Goal: Transaction & Acquisition: Book appointment/travel/reservation

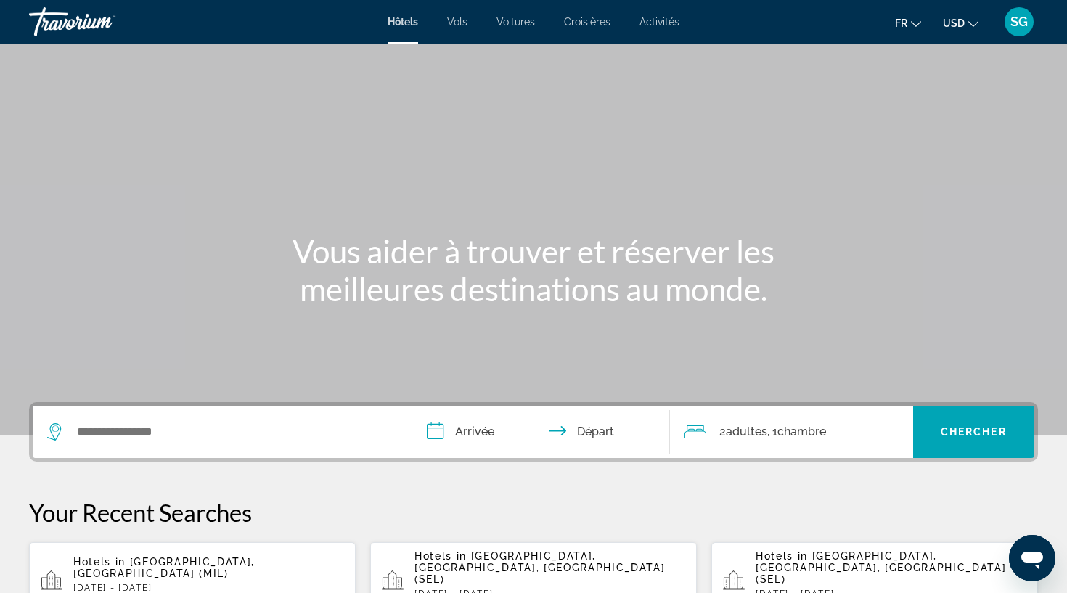
click at [963, 21] on span "USD" at bounding box center [954, 23] width 22 height 12
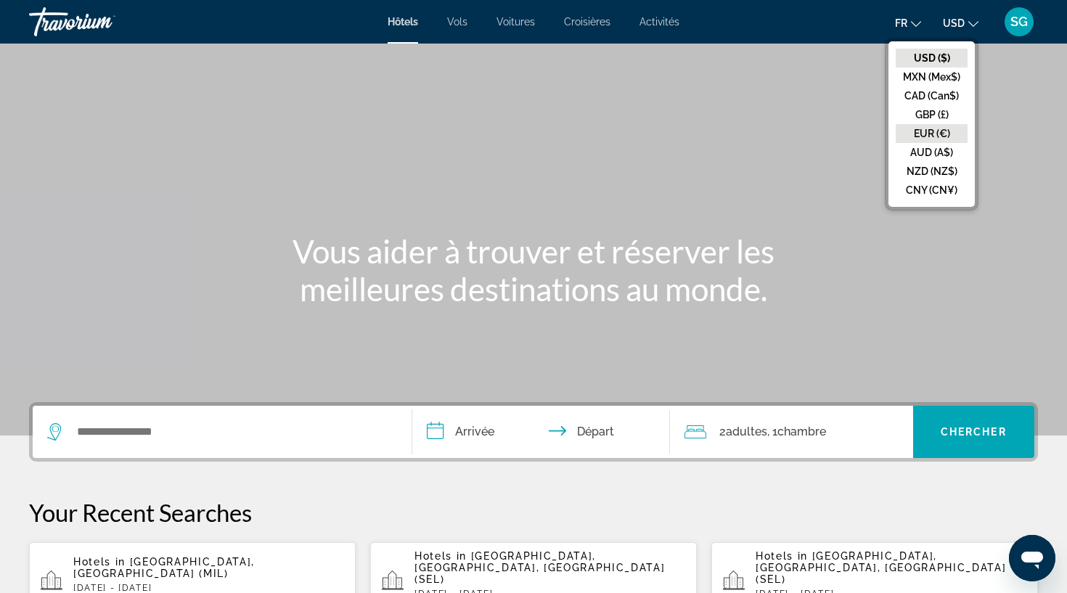
click at [949, 129] on button "EUR (€)" at bounding box center [932, 133] width 72 height 19
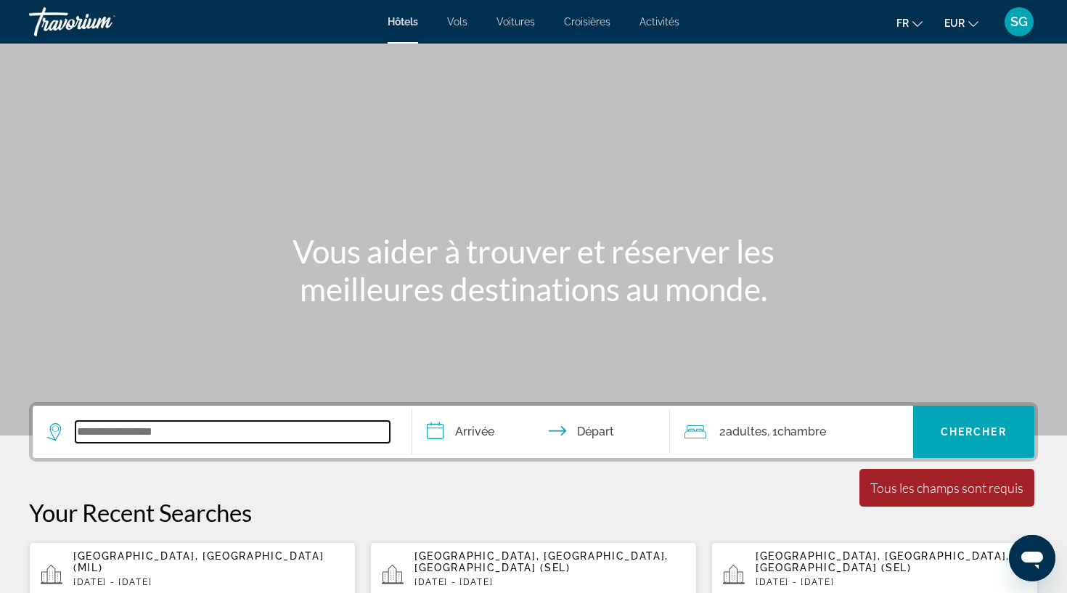
click at [314, 440] on input "Search widget" at bounding box center [232, 432] width 314 height 22
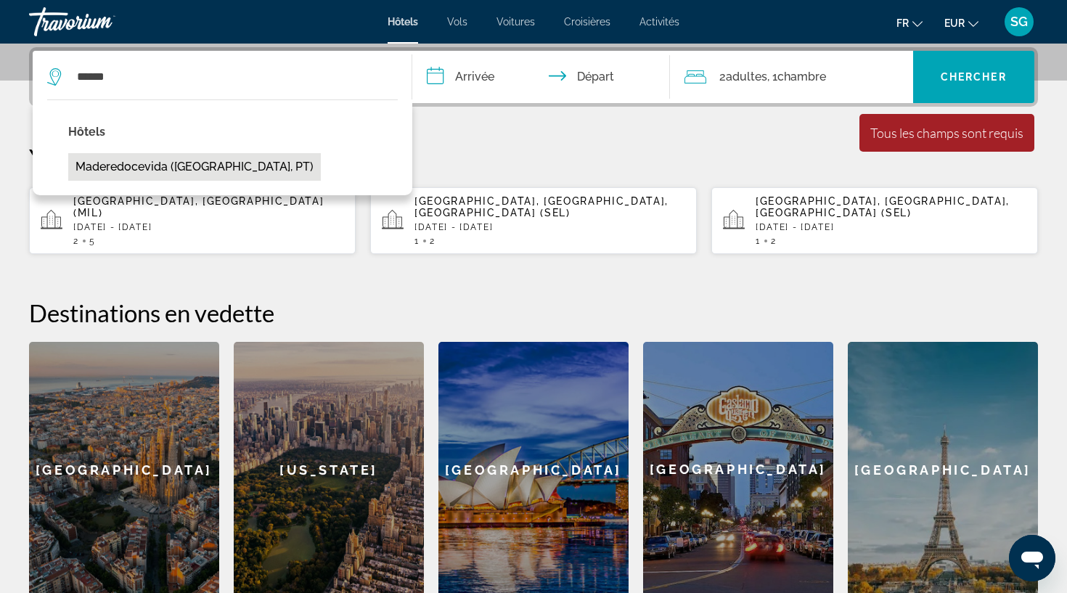
click at [190, 165] on button "Maderedocevida (Boaventura, PT)" at bounding box center [194, 167] width 253 height 28
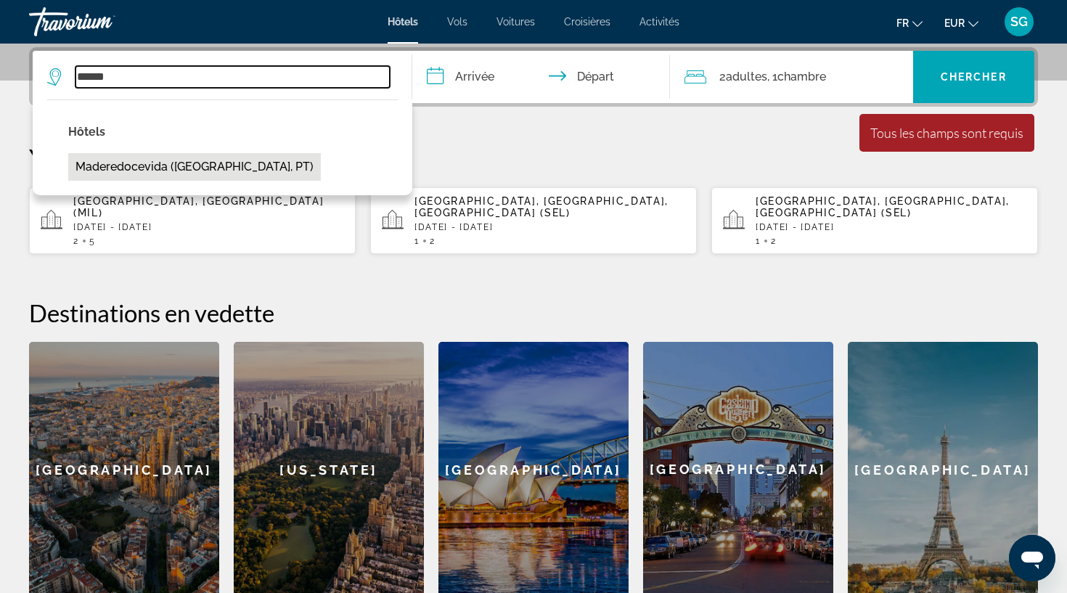
type input "**********"
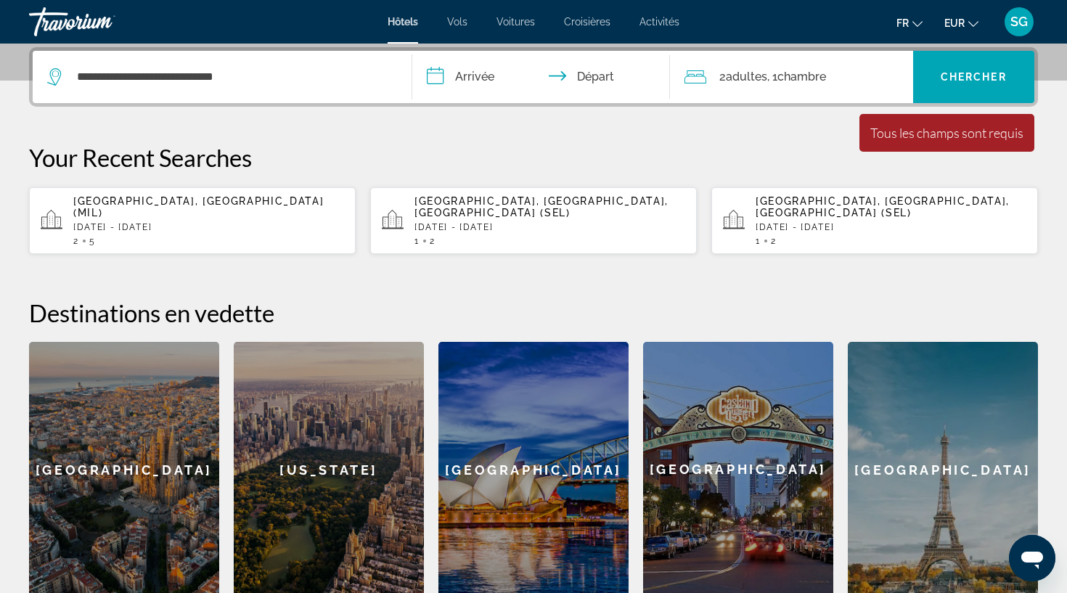
click at [486, 78] on input "**********" at bounding box center [543, 79] width 263 height 57
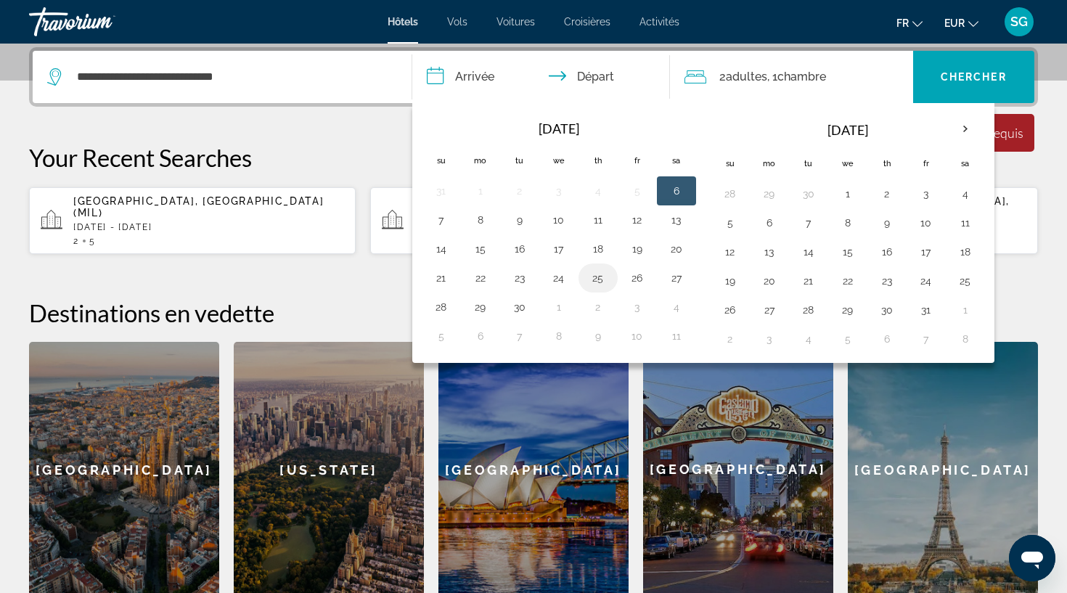
click at [593, 277] on button "25" at bounding box center [597, 278] width 23 height 20
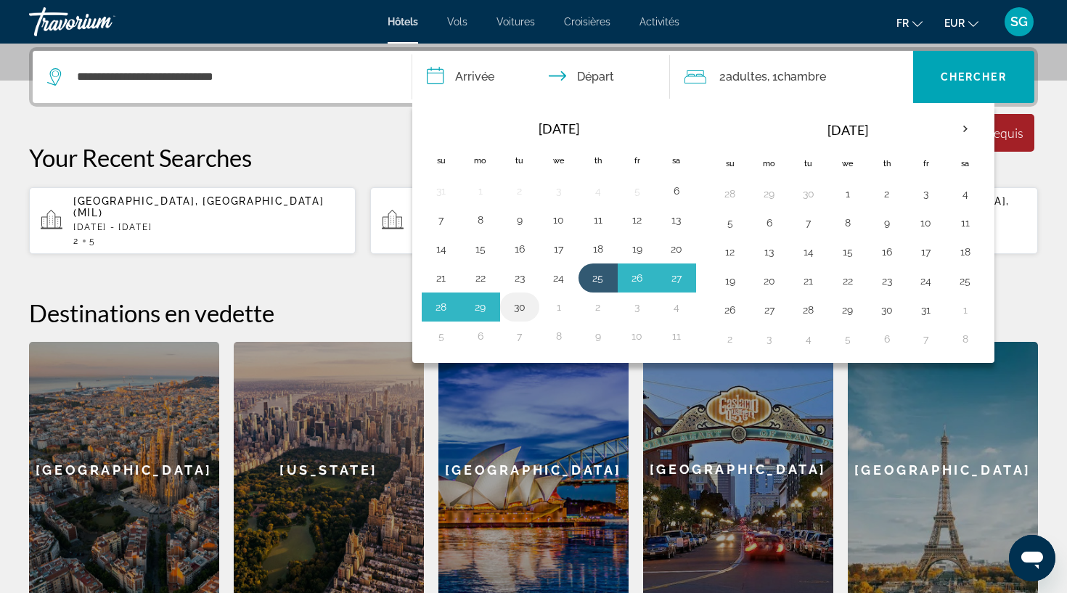
click at [525, 306] on button "30" at bounding box center [519, 307] width 23 height 20
type input "**********"
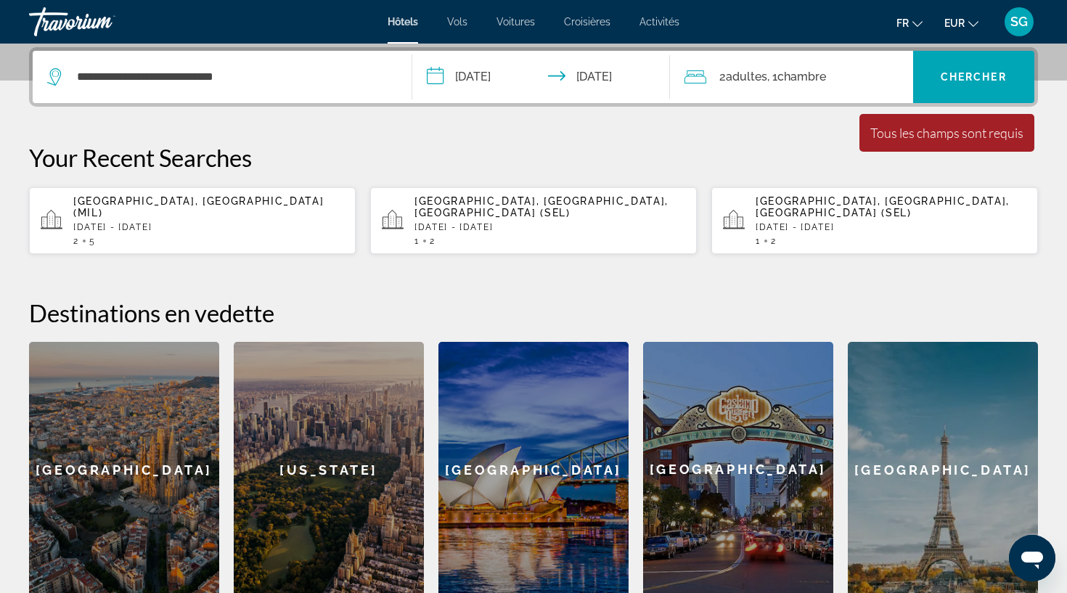
click at [762, 78] on span "Adultes" at bounding box center [746, 77] width 41 height 14
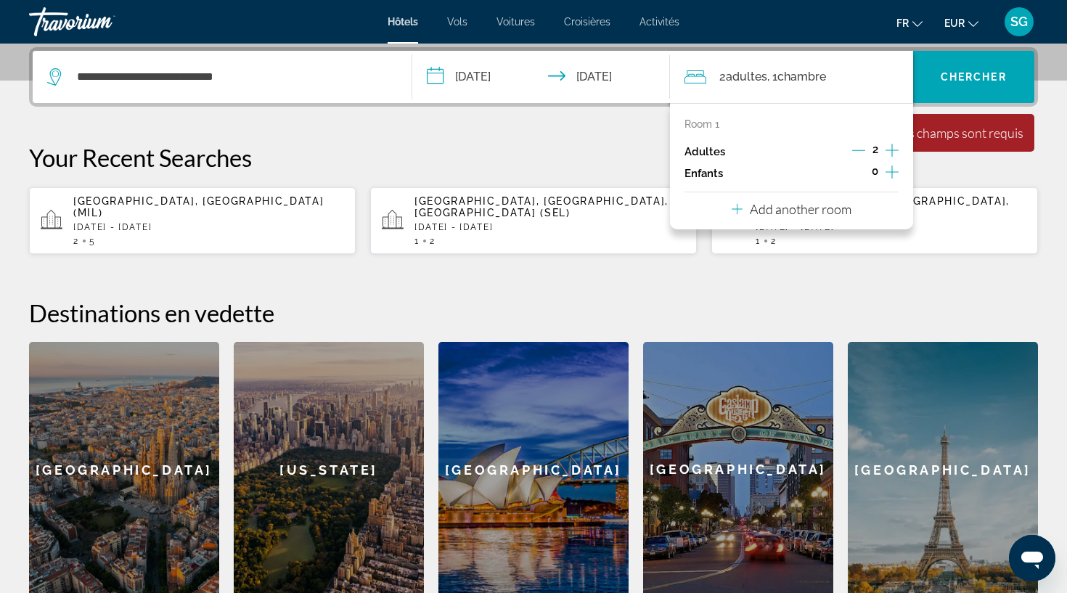
click at [893, 152] on icon "Increment adults" at bounding box center [891, 150] width 13 height 17
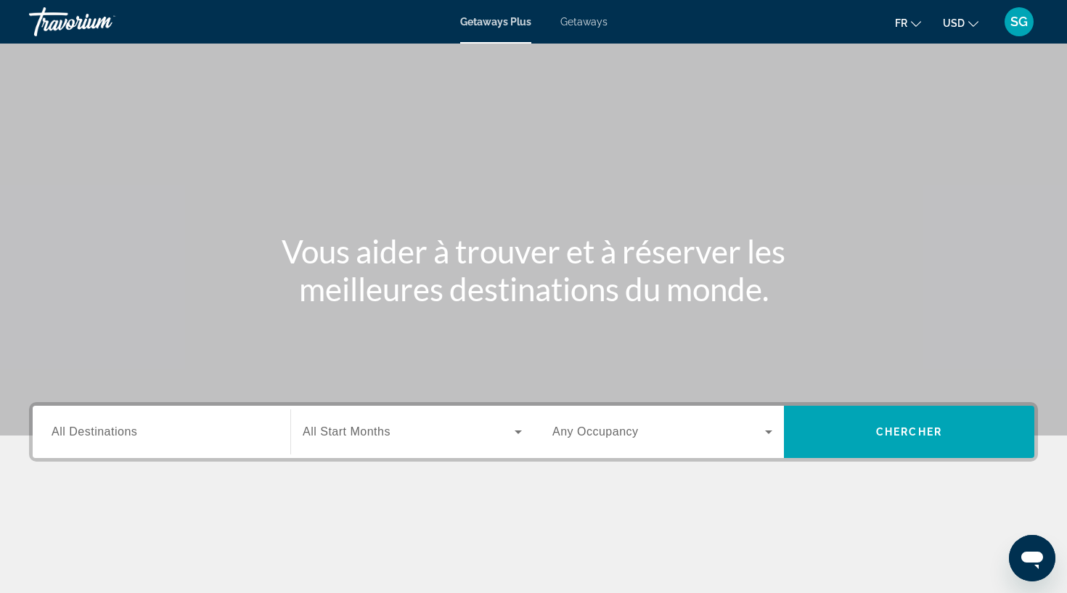
click at [143, 431] on input "Destination All Destinations" at bounding box center [162, 432] width 220 height 17
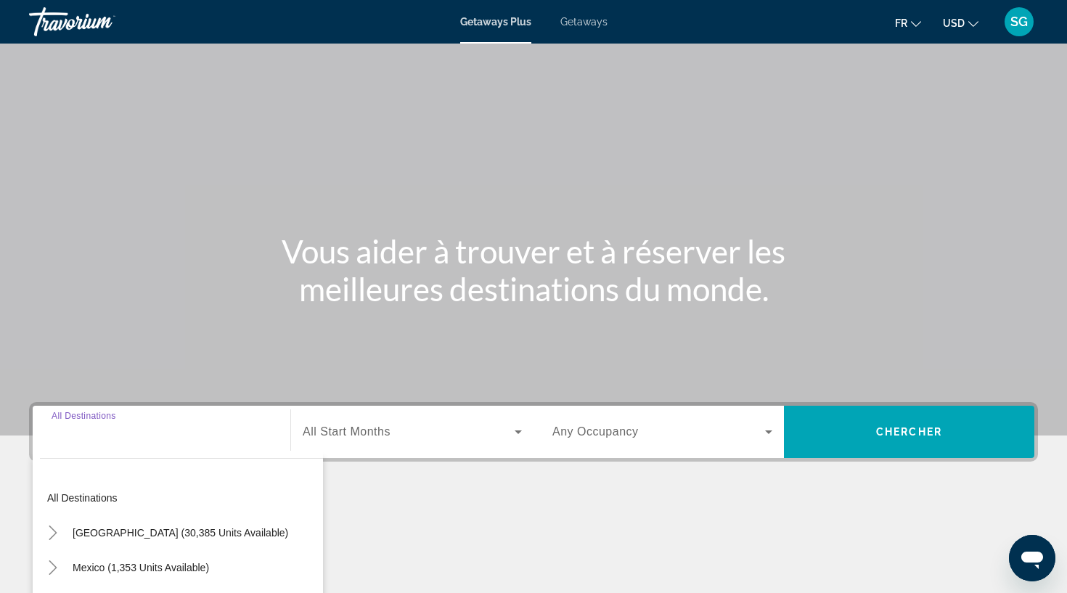
scroll to position [192, 0]
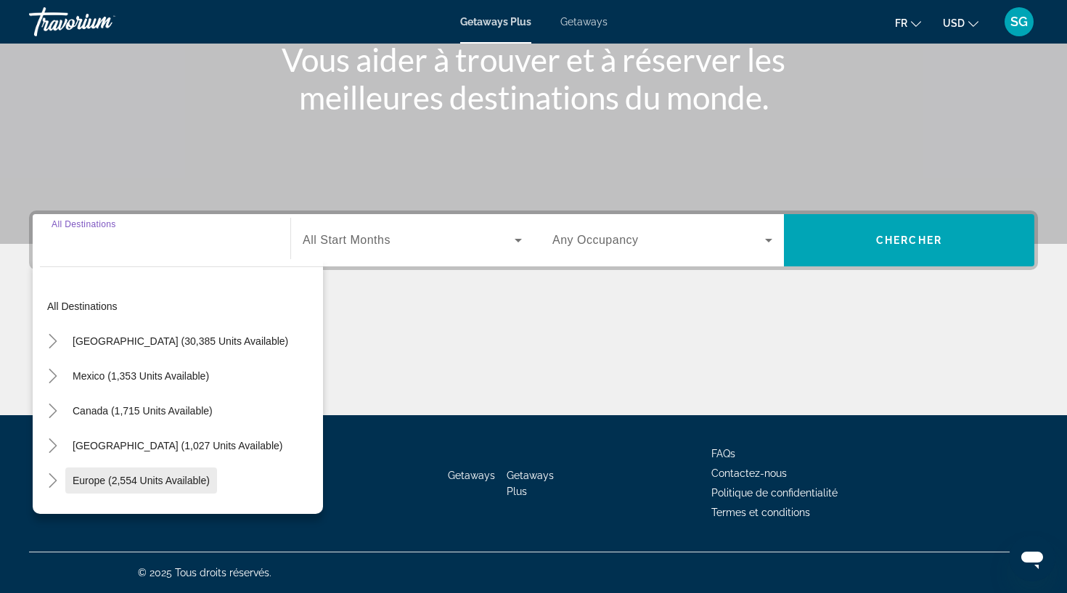
click at [147, 482] on span "Europe (2,554 units available)" at bounding box center [141, 481] width 137 height 12
type input "**********"
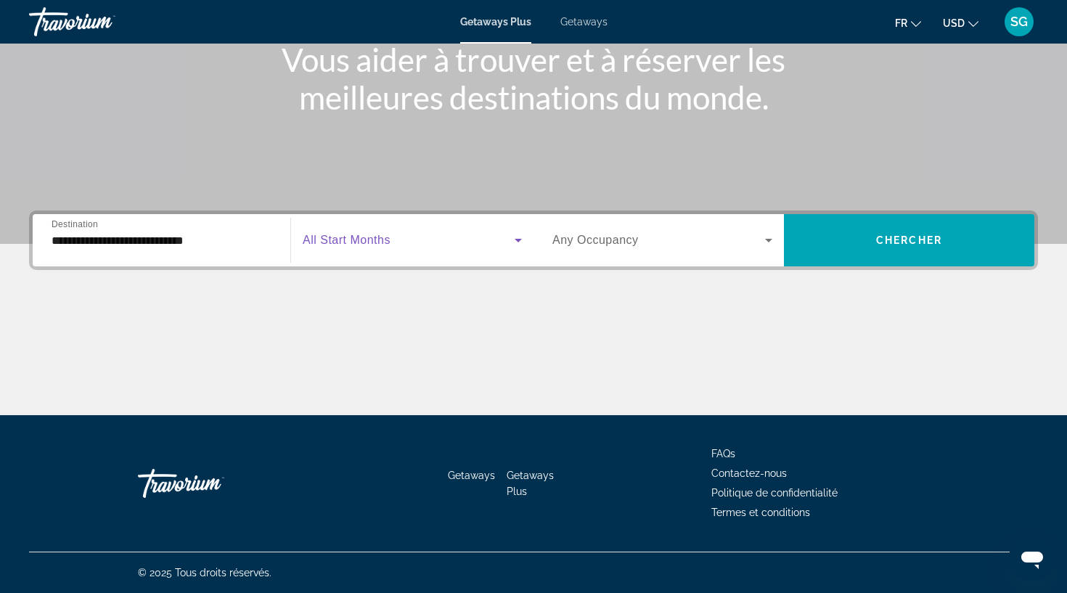
click at [323, 233] on span "Search widget" at bounding box center [409, 240] width 212 height 17
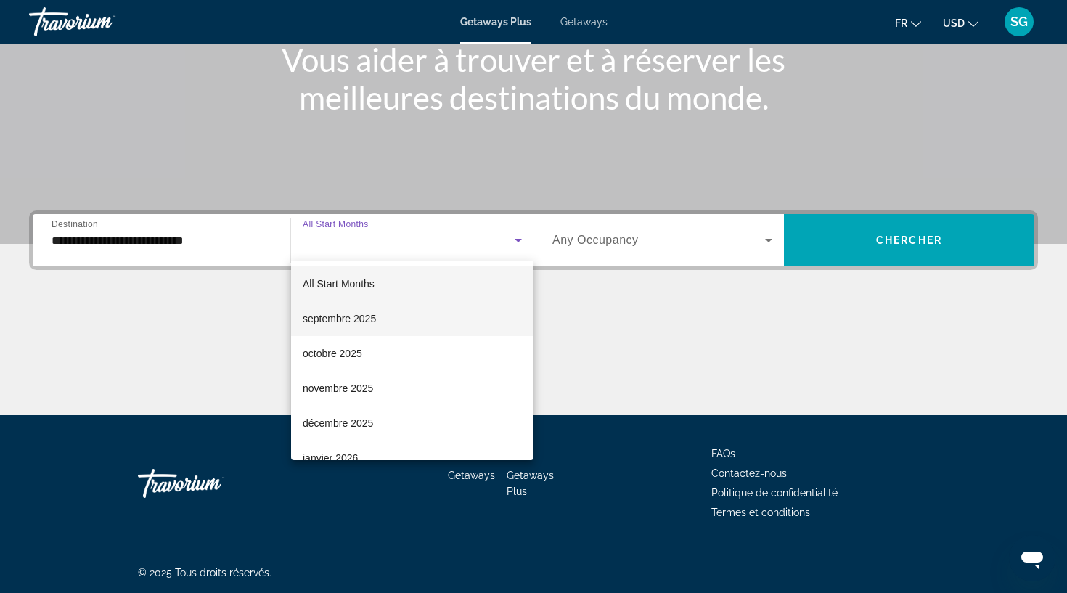
click at [351, 321] on span "septembre 2025" at bounding box center [339, 318] width 73 height 17
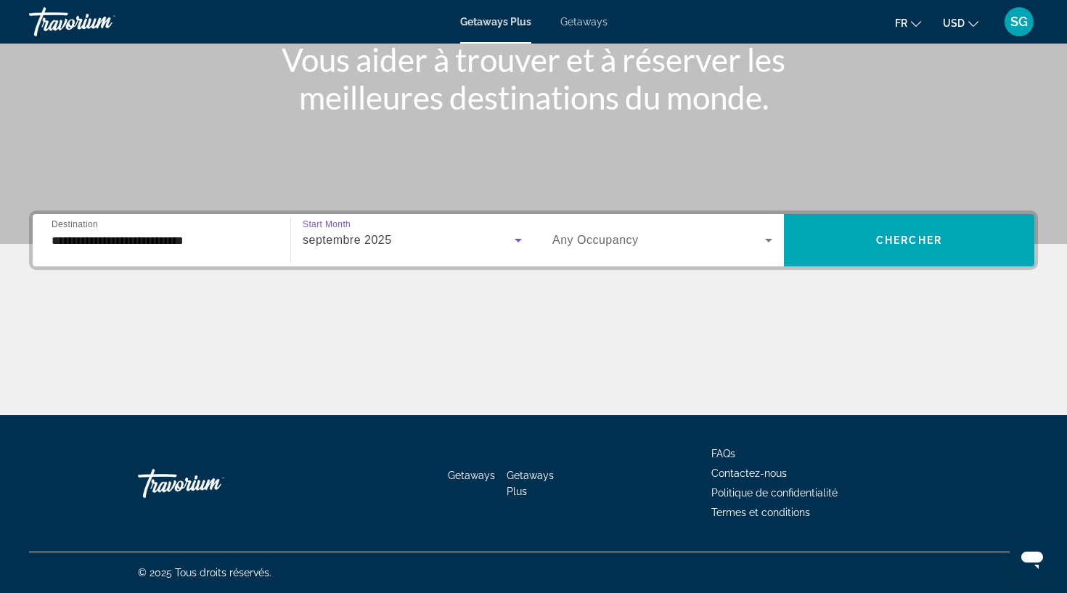
click at [604, 245] on span "Any Occupancy" at bounding box center [595, 240] width 86 height 12
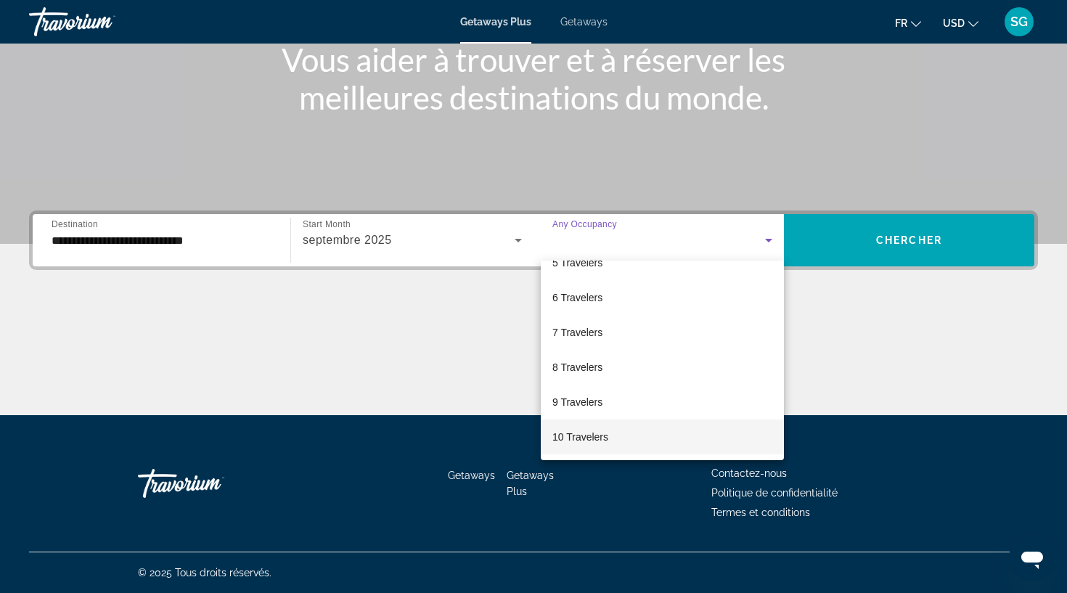
scroll to position [160, 0]
click at [615, 440] on mat-option "10 Travelers" at bounding box center [662, 437] width 243 height 35
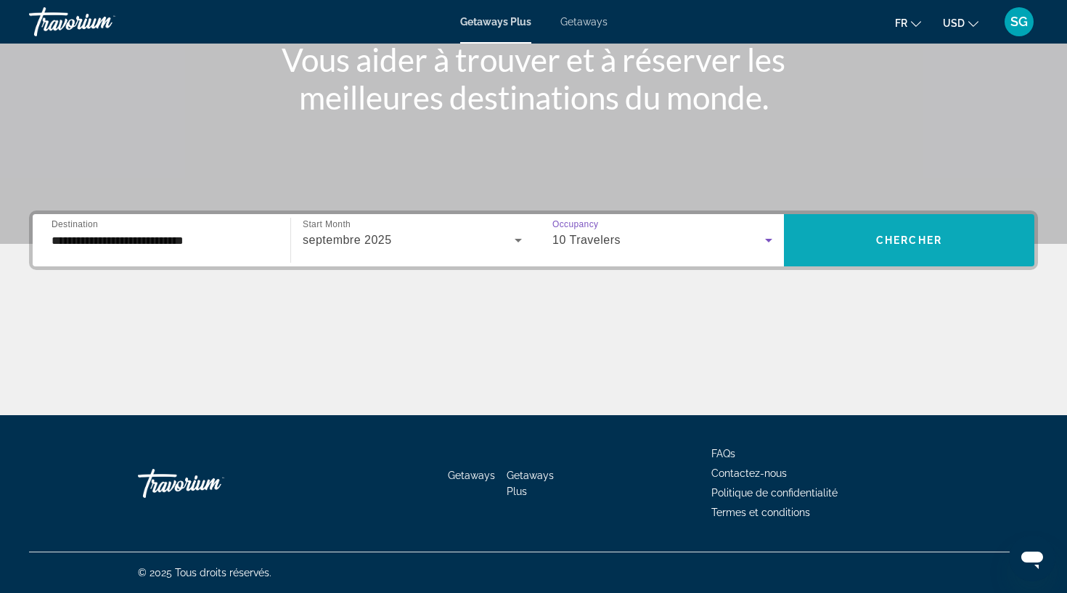
click at [896, 231] on span "Search widget" at bounding box center [909, 240] width 250 height 35
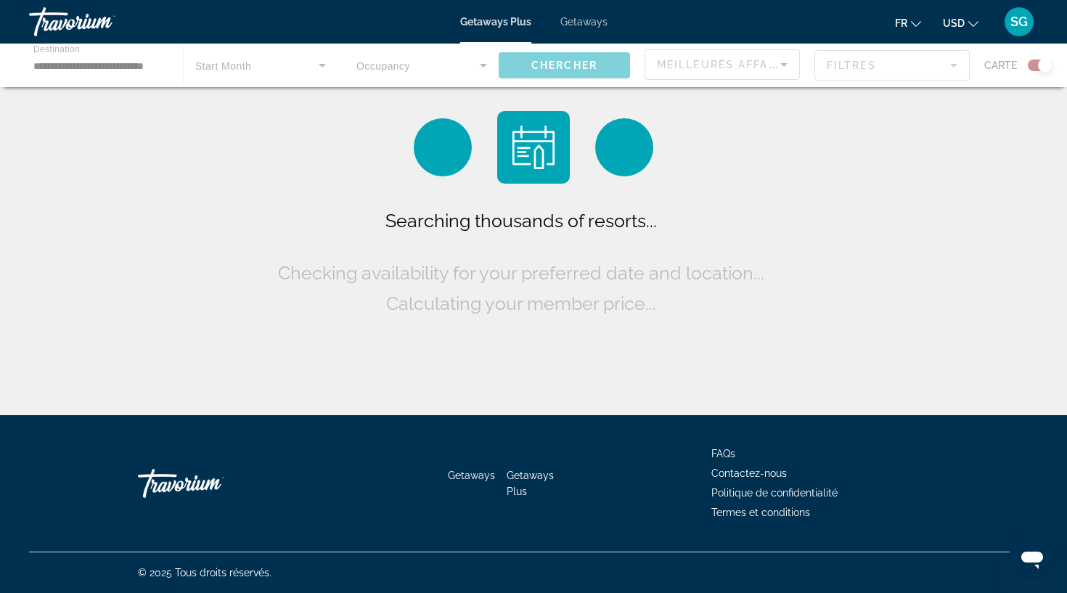
click at [962, 30] on button "USD USD ($) MXN (Mex$) CAD (Can$) GBP (£) EUR (€) AUD (A$) NZD (NZ$) CNY (CN¥)" at bounding box center [961, 22] width 36 height 21
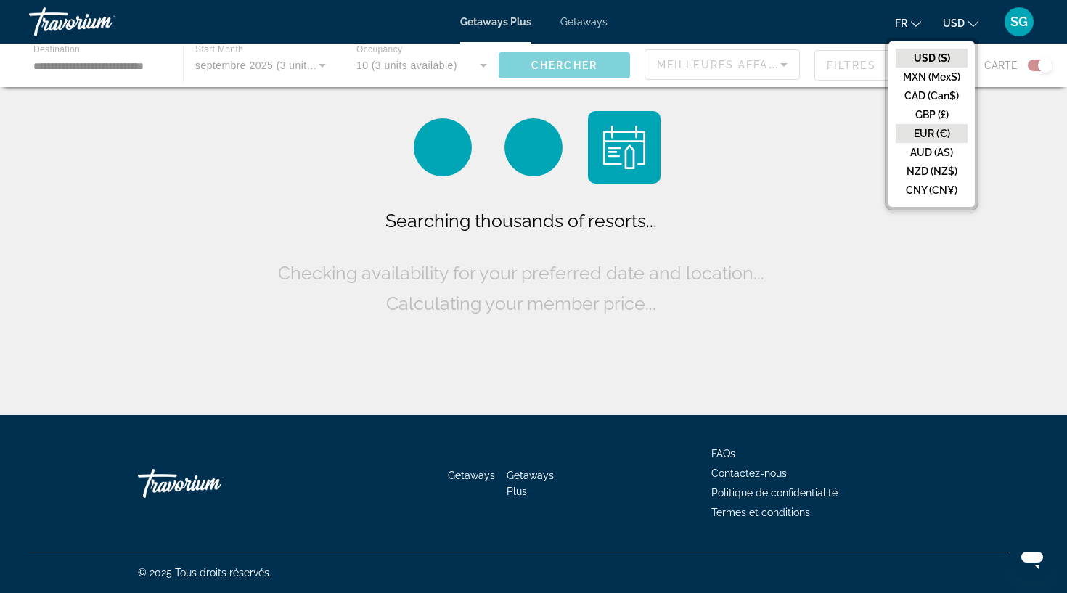
click at [939, 130] on button "EUR (€)" at bounding box center [932, 133] width 72 height 19
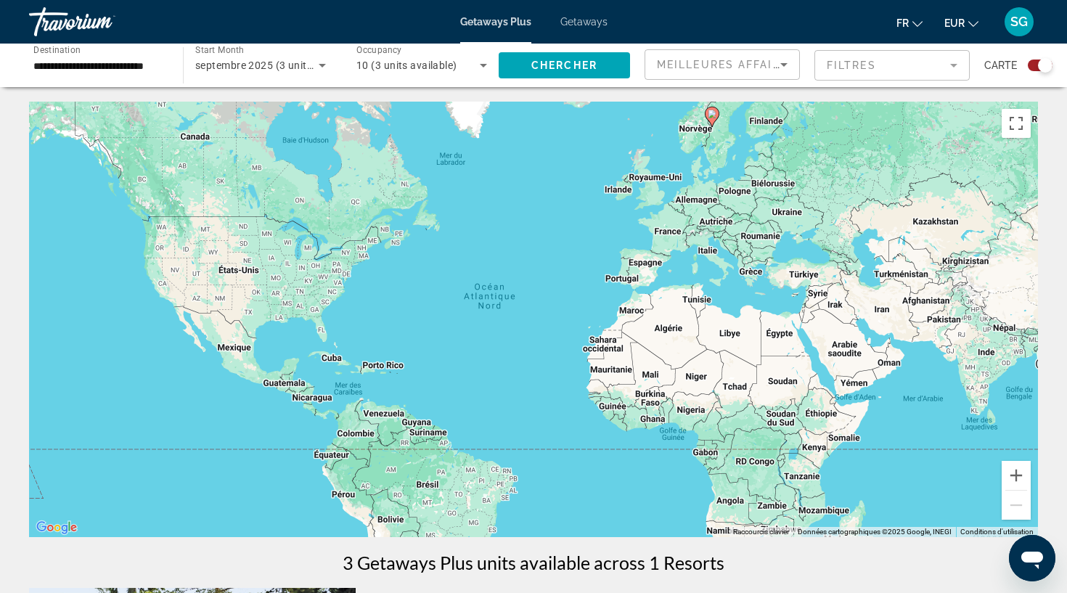
click at [583, 17] on span "Getaways" at bounding box center [583, 22] width 47 height 12
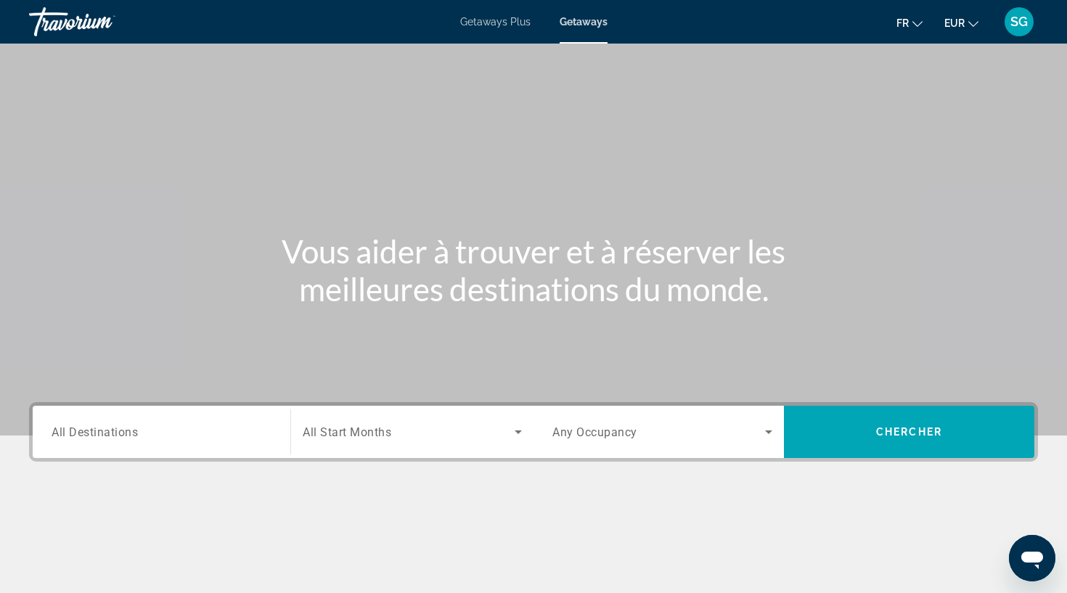
click at [212, 417] on div "Search widget" at bounding box center [162, 432] width 220 height 41
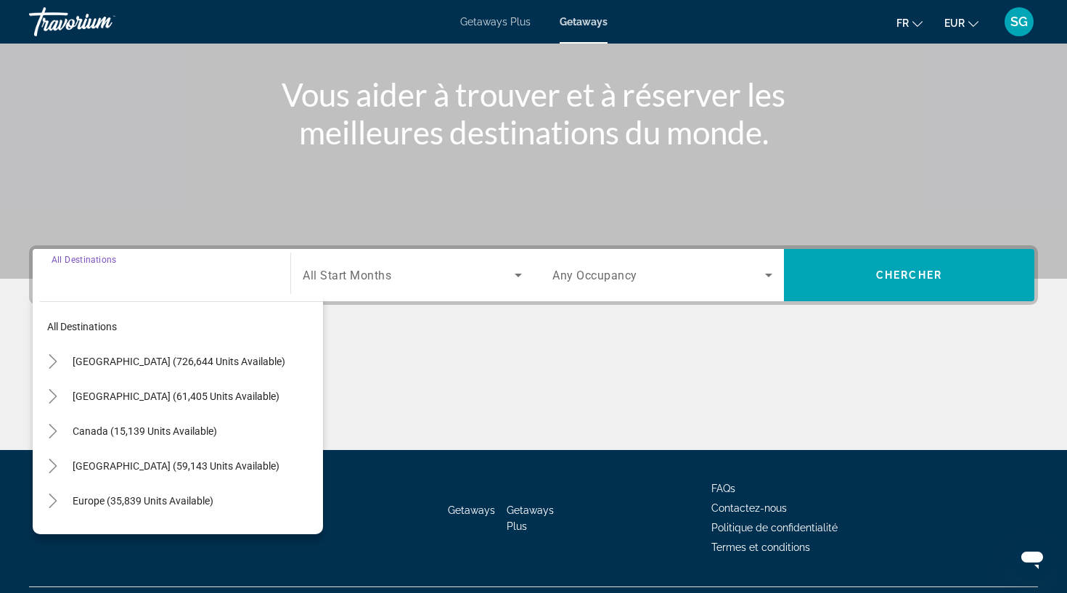
scroll to position [192, 0]
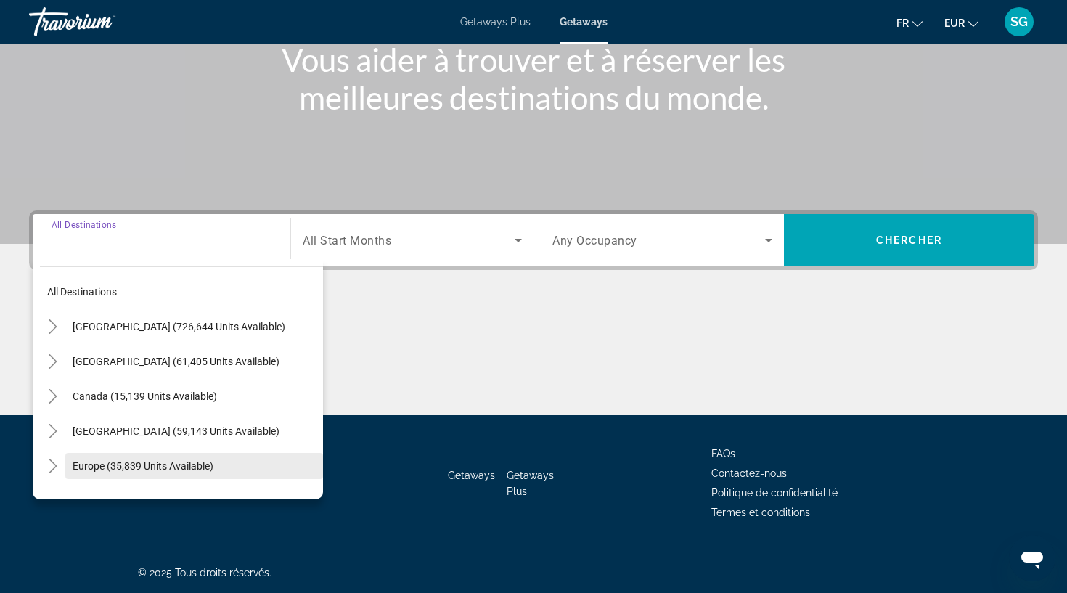
click at [153, 464] on span "Europe (35,839 units available)" at bounding box center [143, 466] width 141 height 12
type input "**********"
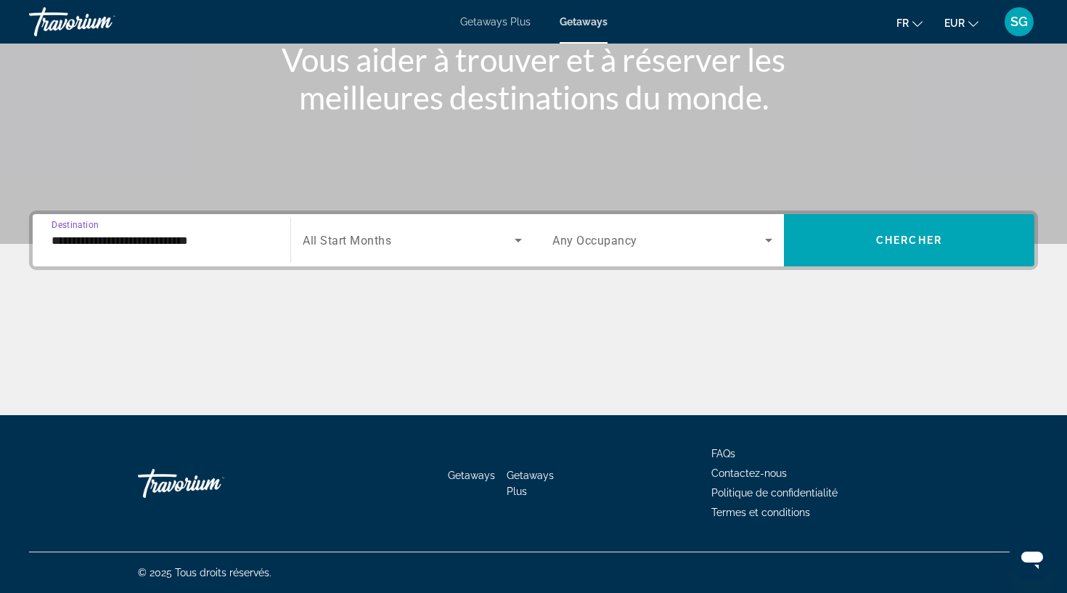
click at [317, 246] on span "All Start Months" at bounding box center [347, 241] width 89 height 14
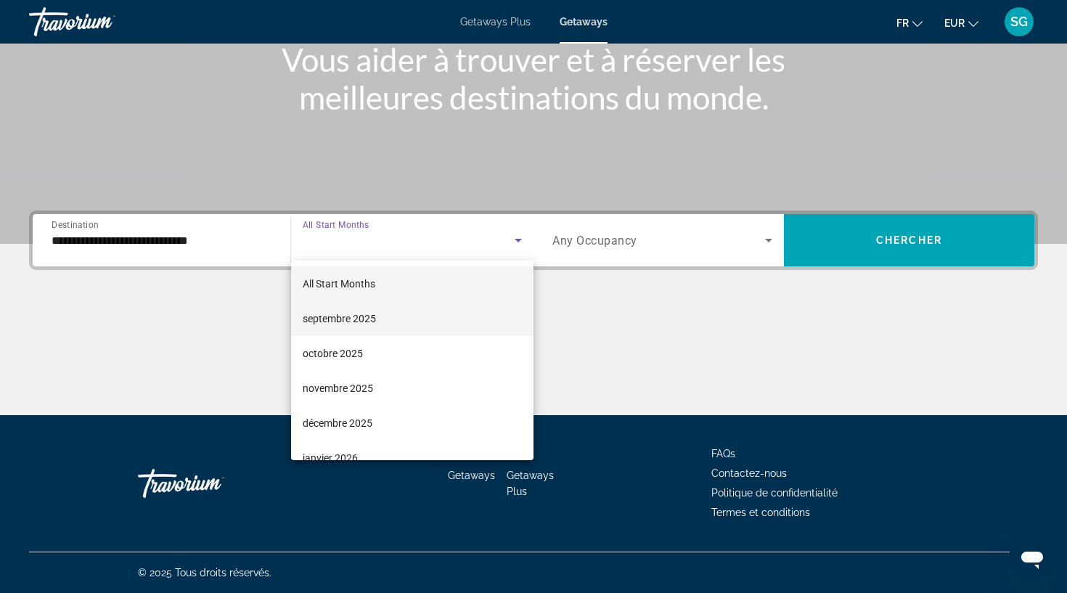
click at [330, 317] on span "septembre 2025" at bounding box center [339, 318] width 73 height 17
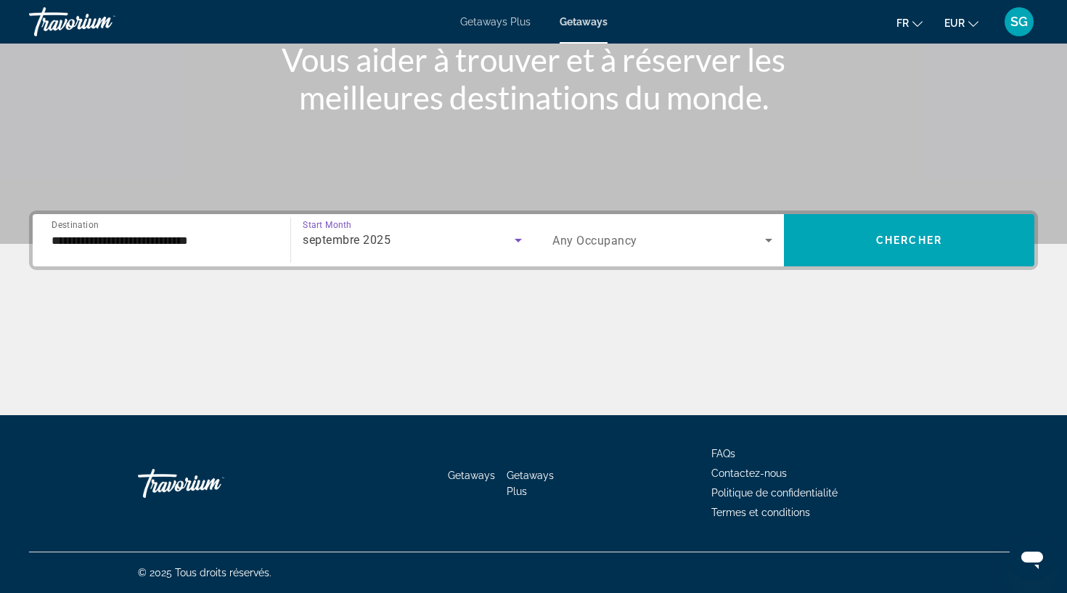
click at [576, 238] on span "Any Occupancy" at bounding box center [594, 241] width 85 height 14
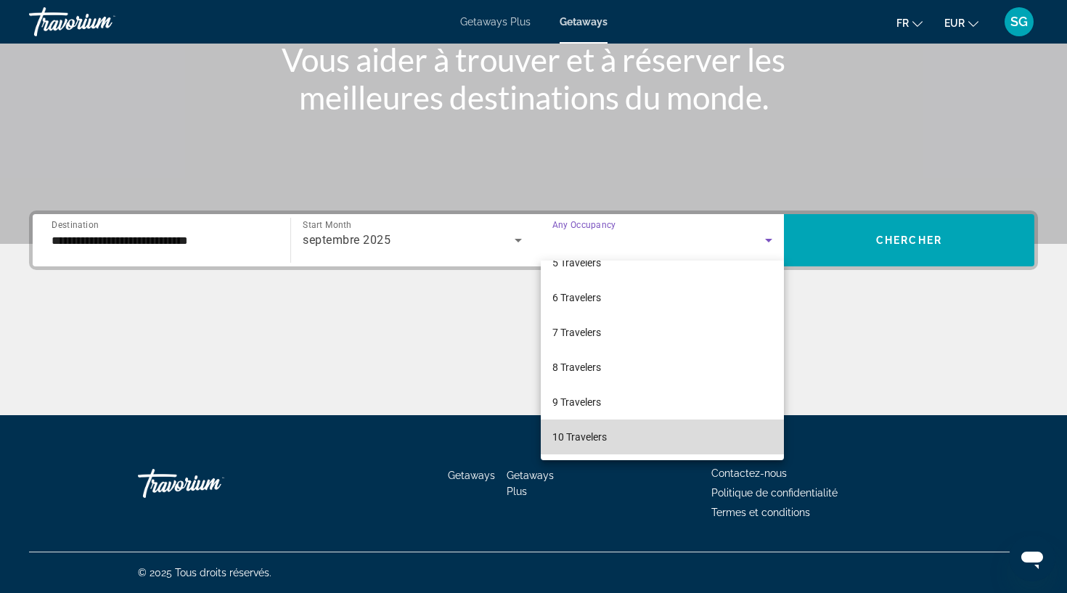
scroll to position [160, 0]
click at [609, 427] on mat-option "10 Travelers" at bounding box center [662, 437] width 243 height 35
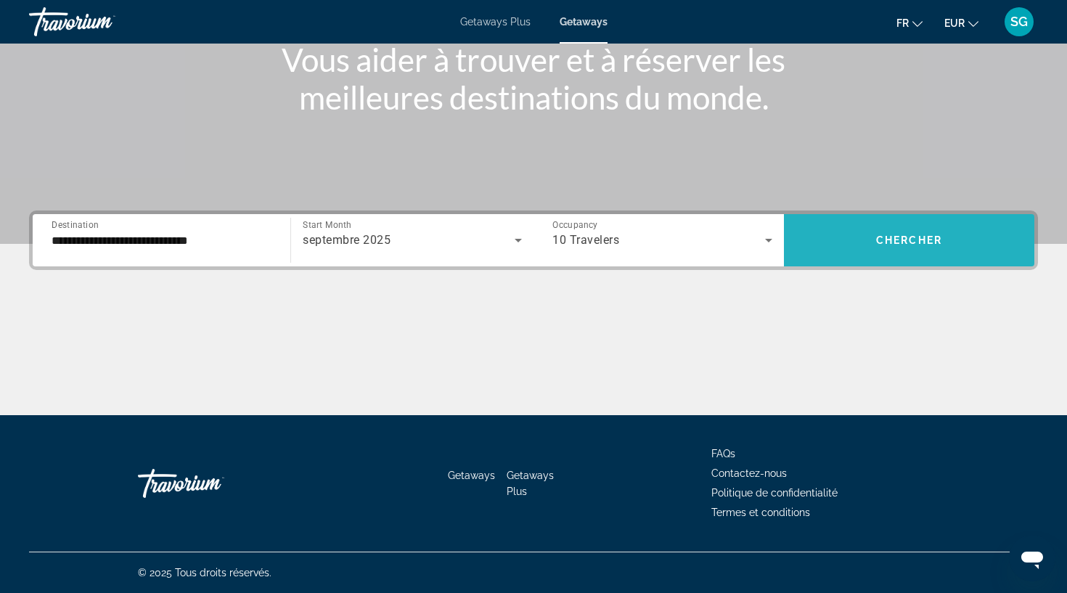
click at [913, 241] on span "Chercher" at bounding box center [909, 240] width 66 height 12
